Goal: Find specific page/section: Find specific page/section

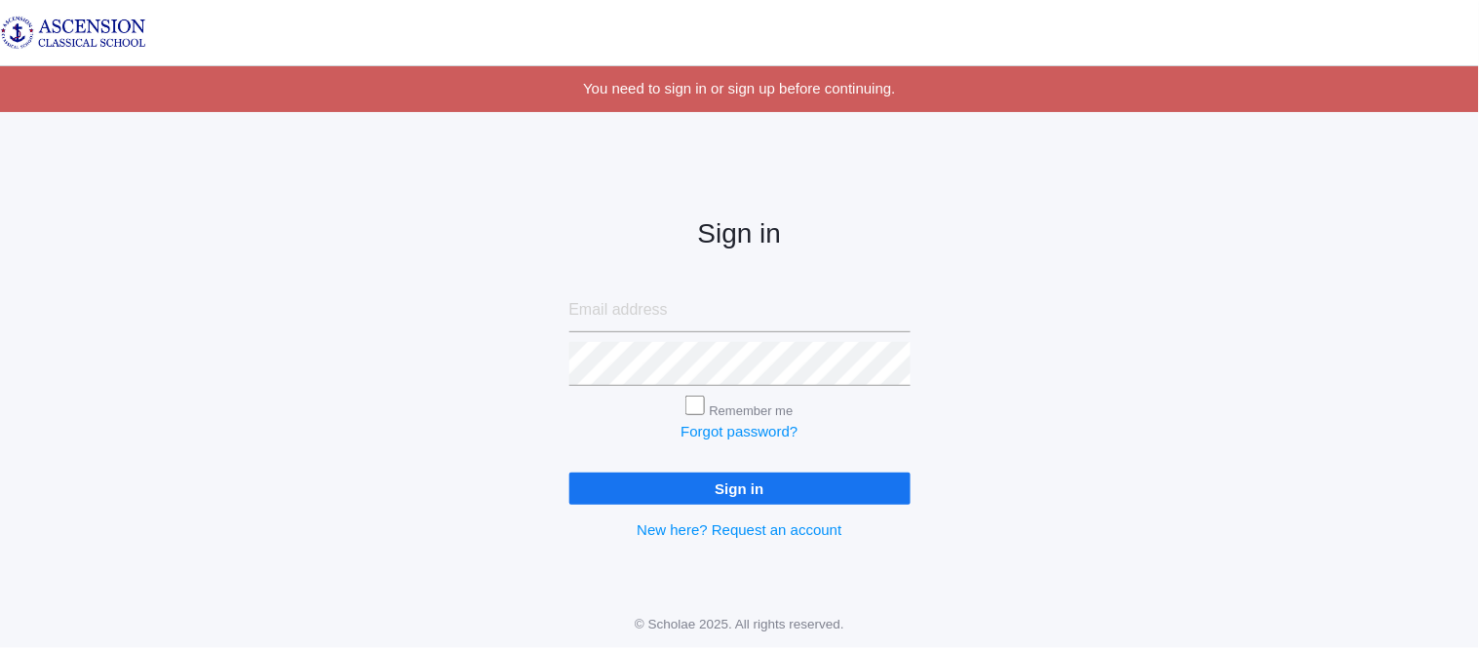
type input "[EMAIL_ADDRESS][DOMAIN_NAME]"
click at [671, 486] on input "Sign in" at bounding box center [739, 489] width 341 height 32
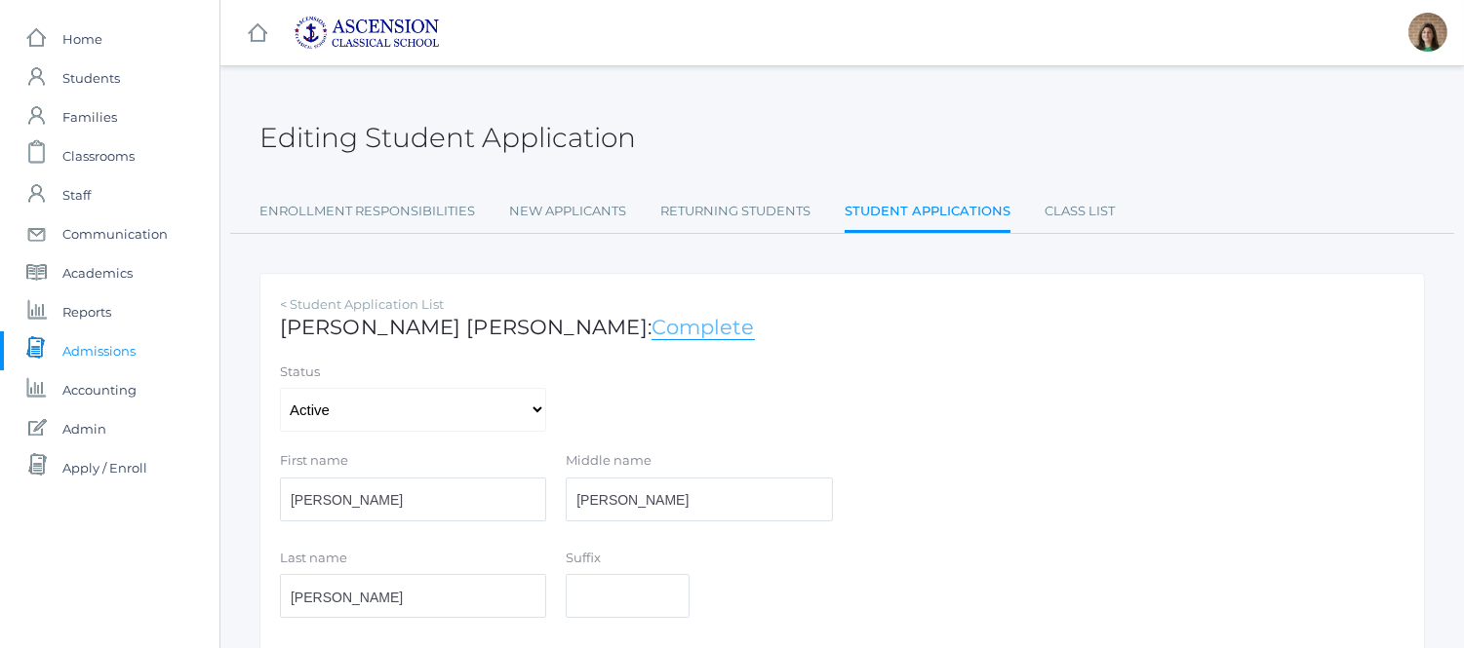
click at [651, 332] on link "Complete" at bounding box center [702, 327] width 103 height 25
click at [651, 325] on link "Complete" at bounding box center [702, 327] width 103 height 25
click at [103, 69] on span "Students" at bounding box center [91, 78] width 58 height 39
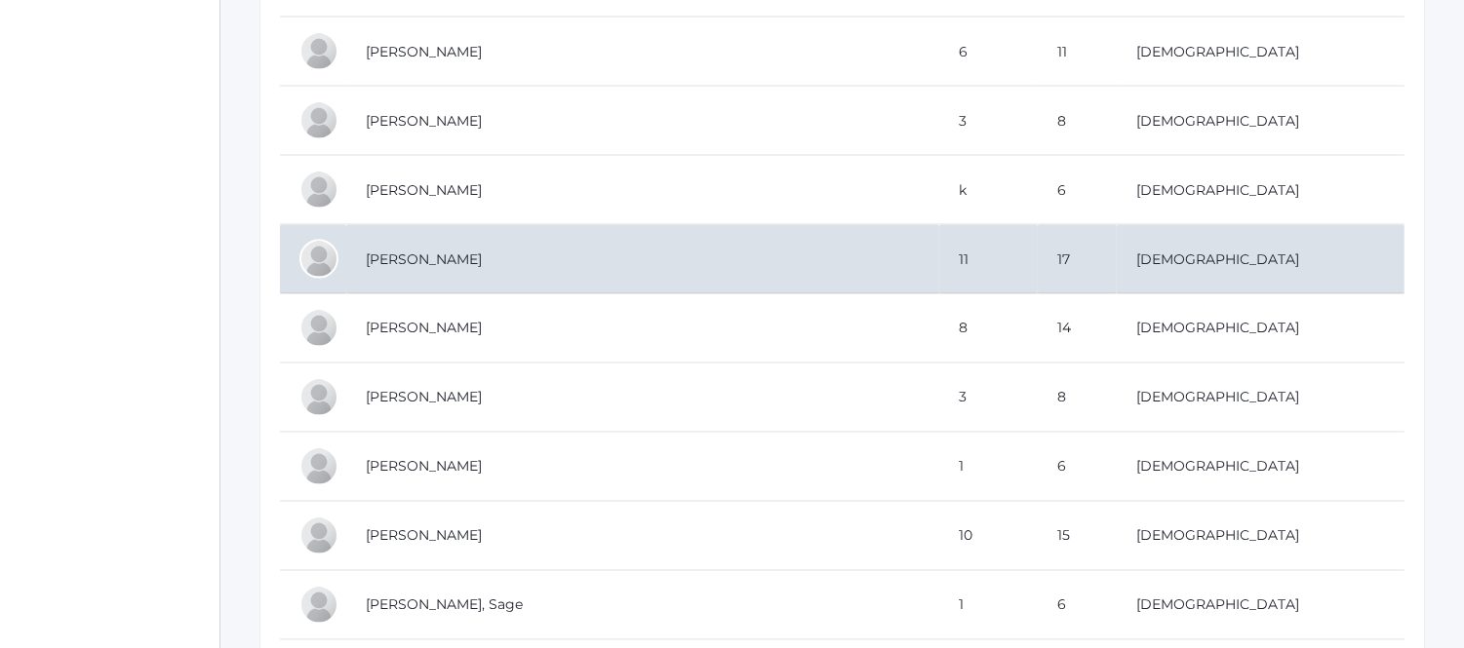
scroll to position [6608, 0]
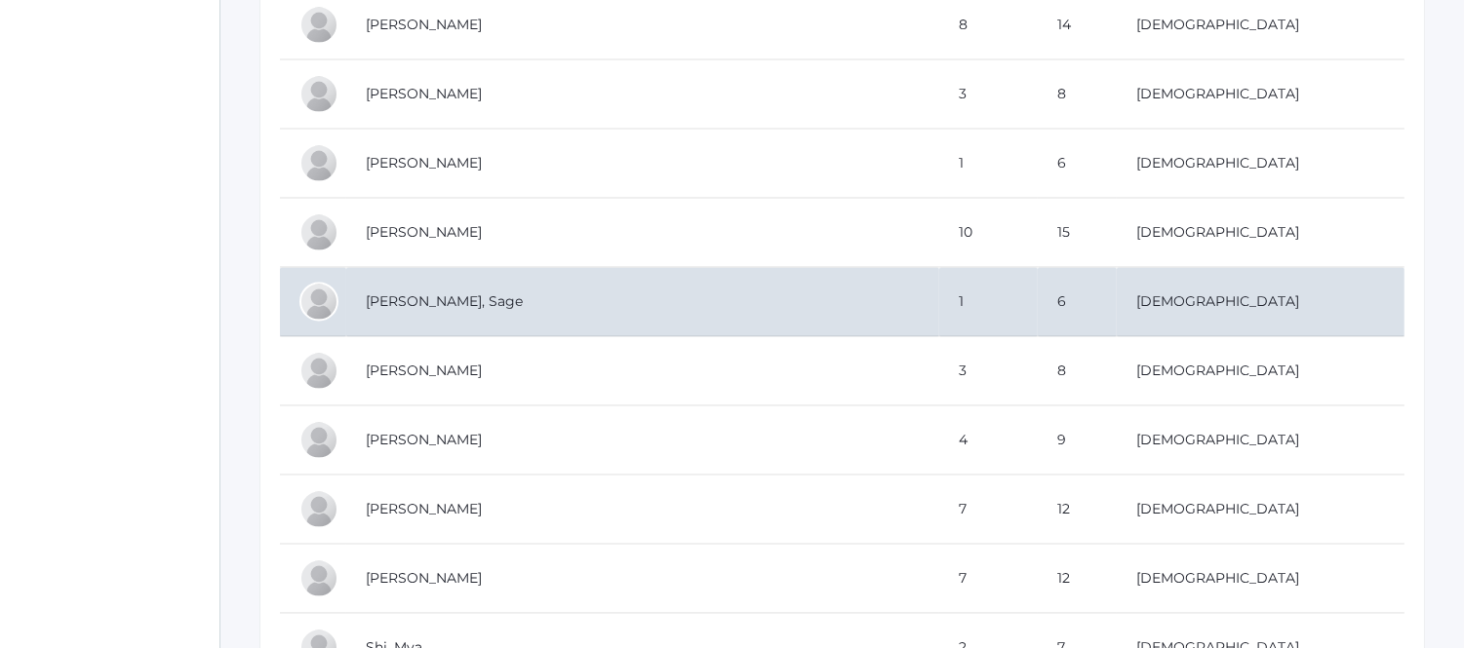
click at [481, 318] on td "[PERSON_NAME], Sage" at bounding box center [642, 301] width 593 height 69
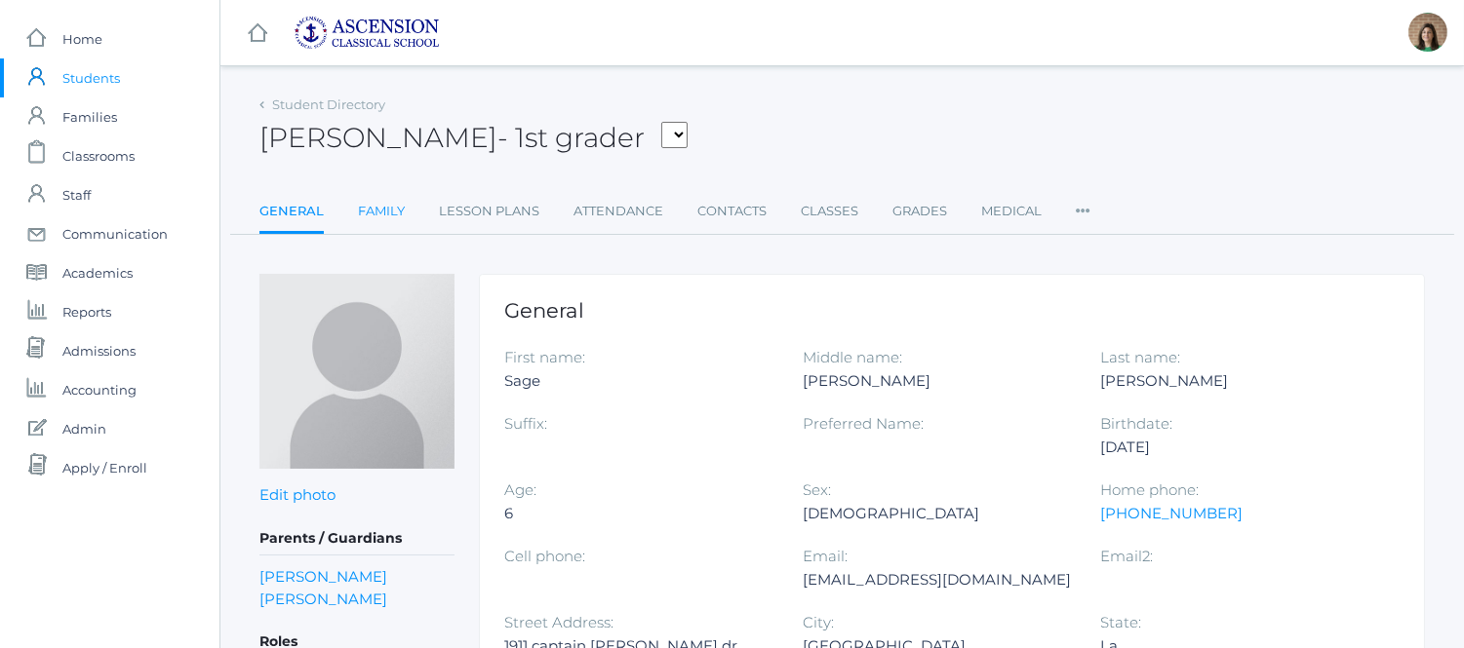
click at [383, 202] on link "Family" at bounding box center [381, 211] width 47 height 39
